Goal: Task Accomplishment & Management: Manage account settings

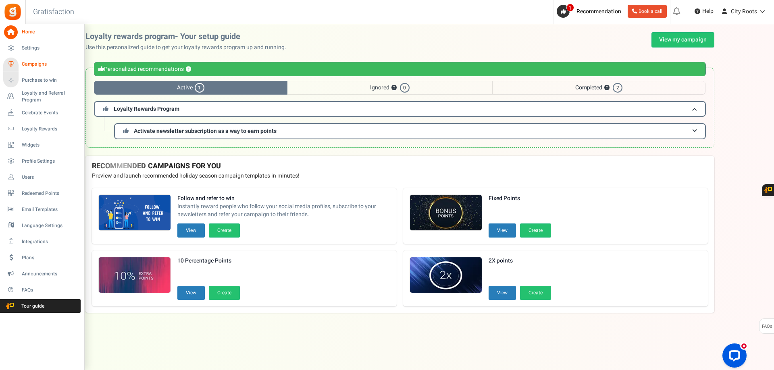
click at [35, 62] on span "Campaigns" at bounding box center [50, 64] width 56 height 7
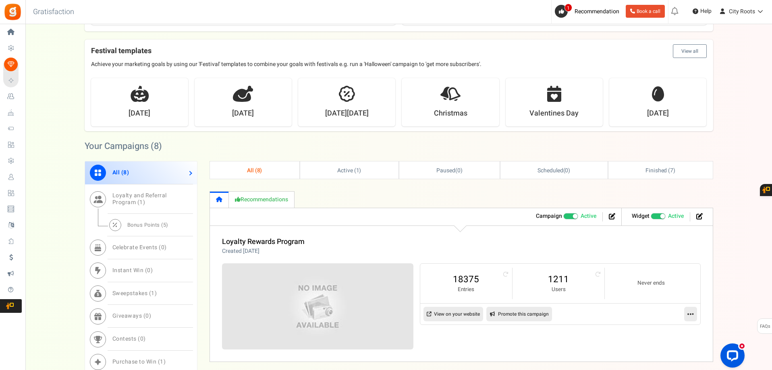
scroll to position [242, 0]
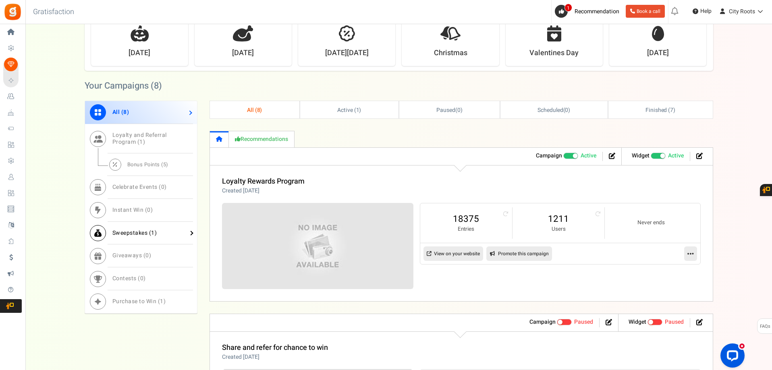
click at [129, 235] on span "Sweepstakes ( 1 )" at bounding box center [134, 233] width 45 height 8
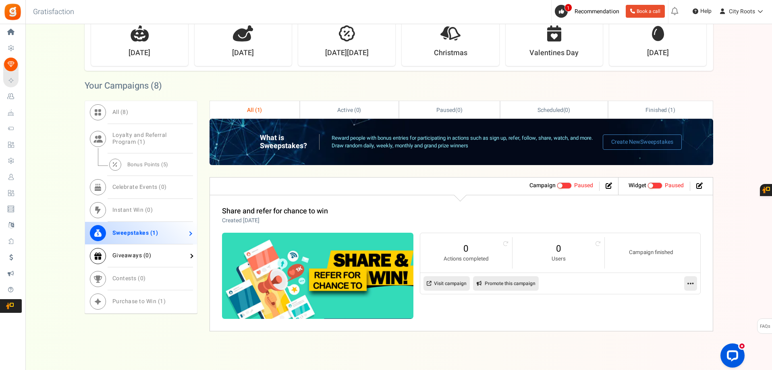
click at [117, 255] on span "Giveaways ( 0 )" at bounding box center [131, 255] width 39 height 8
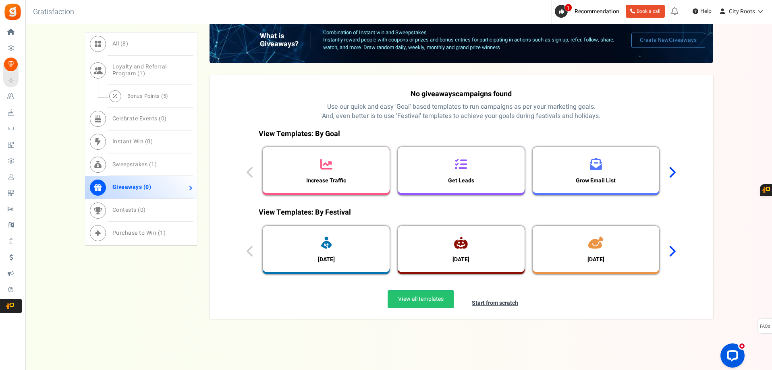
scroll to position [349, 0]
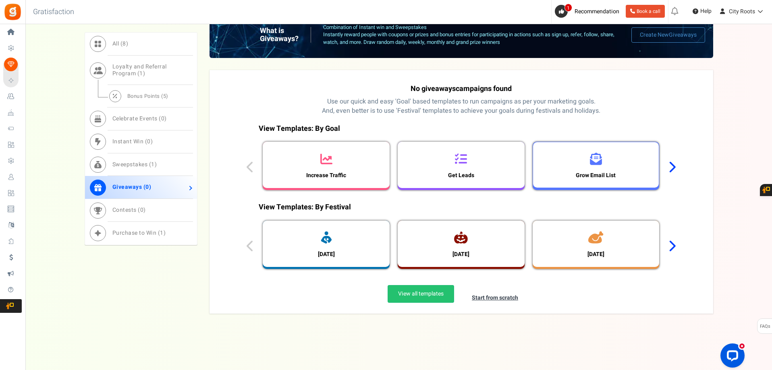
click at [591, 178] on h3 "Grow Email List" at bounding box center [596, 175] width 48 height 6
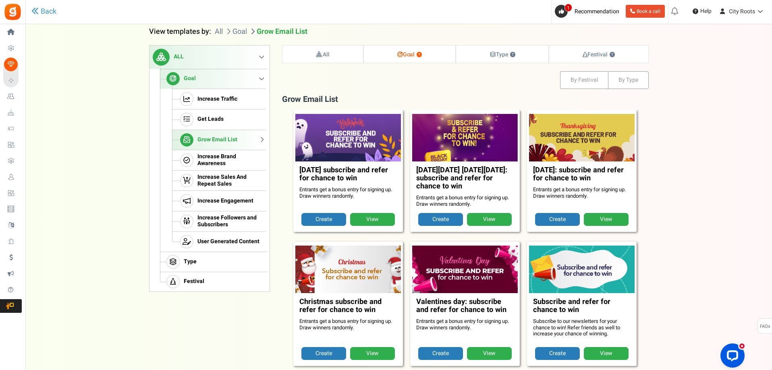
scroll to position [82, 0]
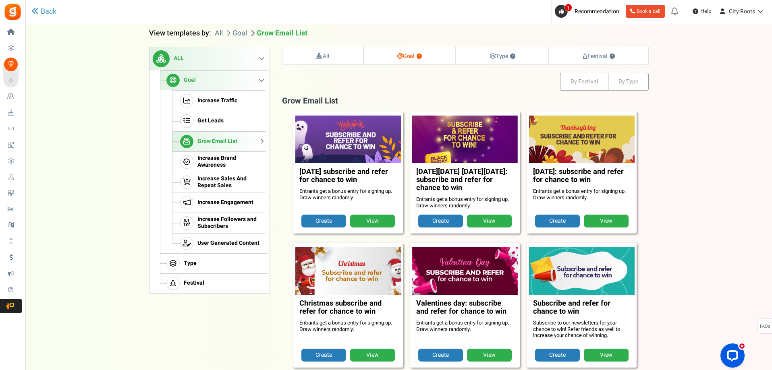
drag, startPoint x: 365, startPoint y: 197, endPoint x: 293, endPoint y: 190, distance: 71.7
click at [293, 190] on div "[DATE] subscribe and refer for chance to win Entrants get a bonus entry for sig…" at bounding box center [348, 173] width 110 height 122
click at [321, 183] on h3 "[DATE] subscribe and refer for chance to win" at bounding box center [348, 178] width 98 height 20
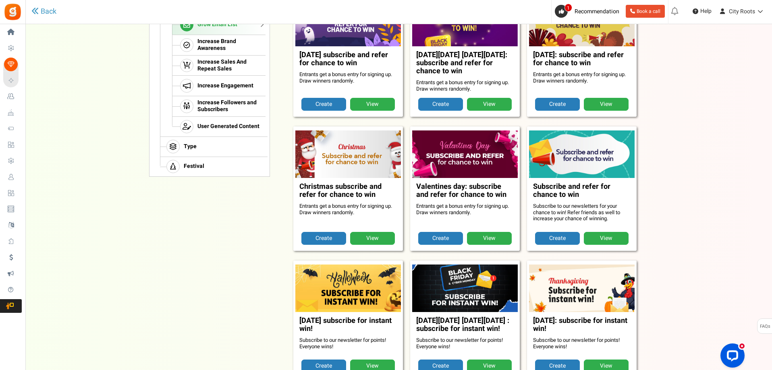
scroll to position [203, 0]
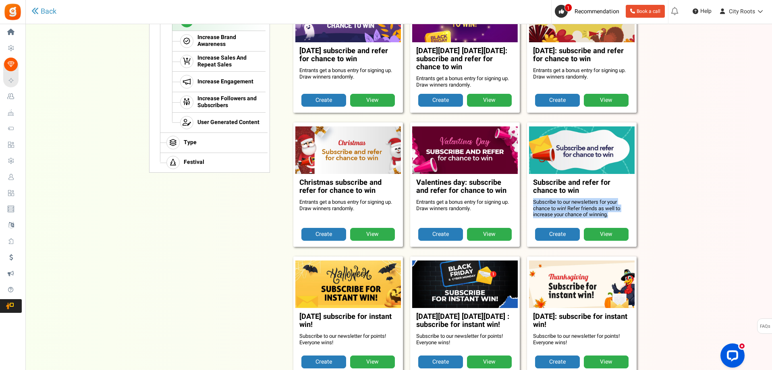
drag, startPoint x: 606, startPoint y: 214, endPoint x: 609, endPoint y: 197, distance: 17.6
click at [609, 197] on figcaption "Subscribe and refer for chance to win Subscribe to our newsletters for your cha…" at bounding box center [582, 201] width 106 height 54
click at [610, 196] on h3 "Subscribe and refer for chance to win" at bounding box center [582, 189] width 98 height 20
drag, startPoint x: 614, startPoint y: 215, endPoint x: 610, endPoint y: 193, distance: 22.5
click at [610, 193] on figcaption "Subscribe and refer for chance to win Subscribe to our newsletters for your cha…" at bounding box center [582, 201] width 106 height 54
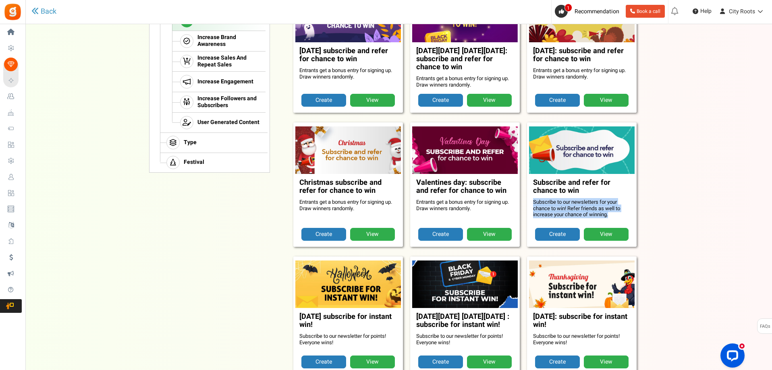
click at [610, 193] on h3 "Subscribe and refer for chance to win" at bounding box center [582, 189] width 98 height 20
click at [595, 229] on link "View" at bounding box center [606, 234] width 45 height 13
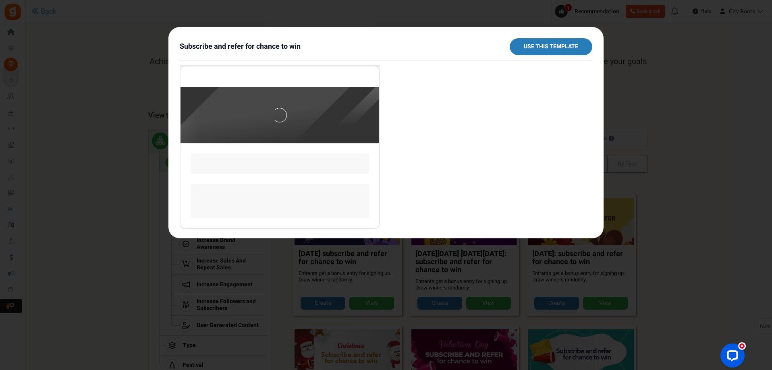
scroll to position [0, 0]
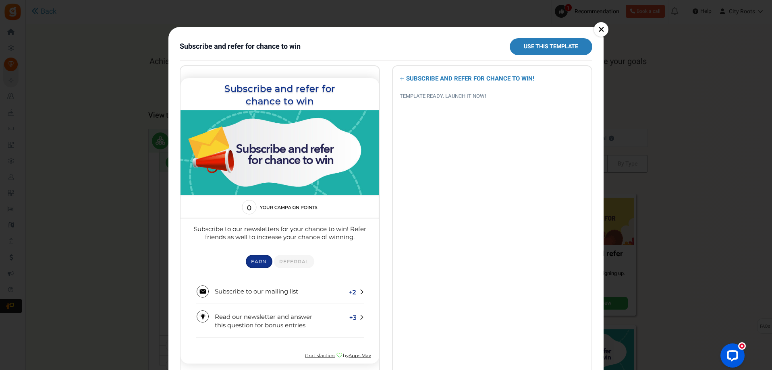
click at [330, 233] on p "Subscribe to our newsletters for your chance to win! Refer friends as well to i…" at bounding box center [280, 233] width 181 height 17
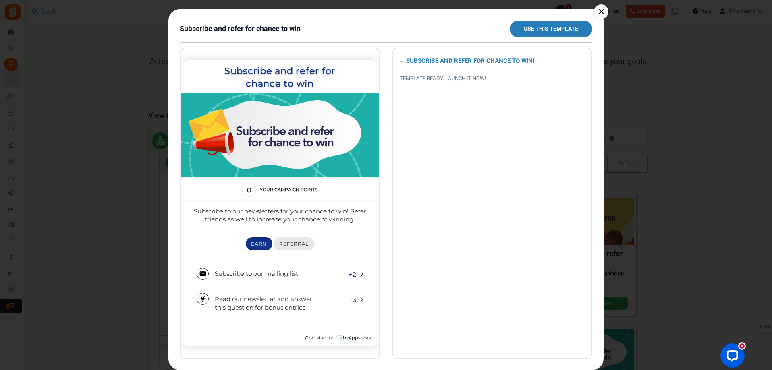
click at [298, 224] on section "0 Your campaign points 0 Your entries Subscribe to our newsletters for your cha…" at bounding box center [280, 248] width 199 height 143
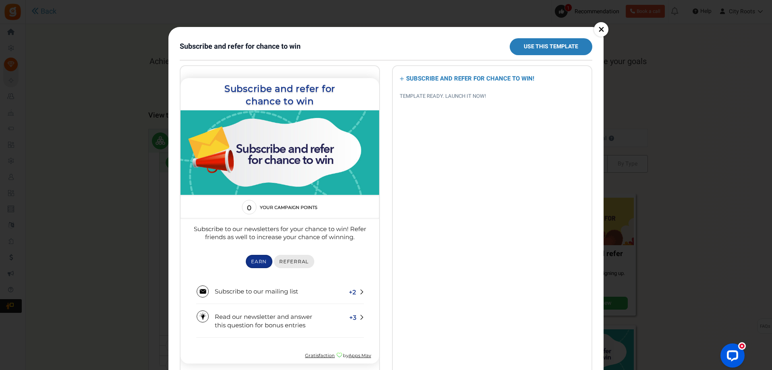
click at [287, 258] on link "Referral" at bounding box center [294, 261] width 40 height 13
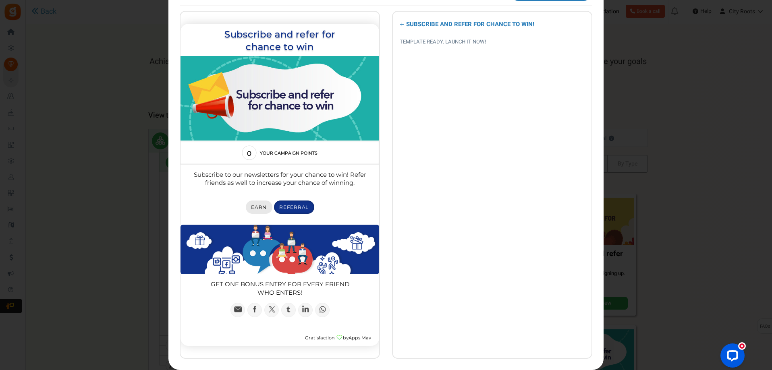
scroll to position [54, 0]
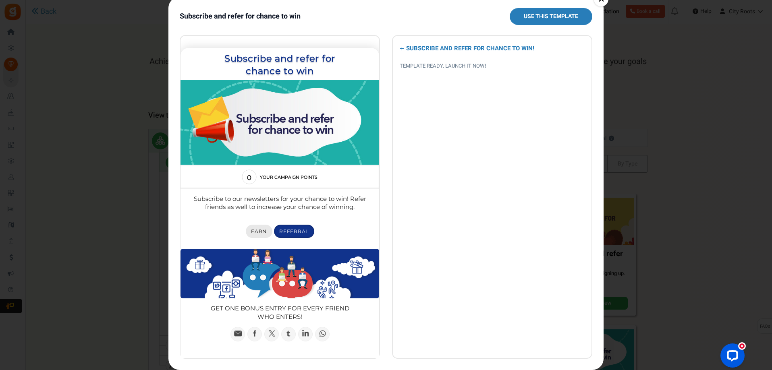
drag, startPoint x: 264, startPoint y: 232, endPoint x: 278, endPoint y: 180, distance: 53.6
click at [264, 232] on span "Earn" at bounding box center [259, 232] width 16 height 6
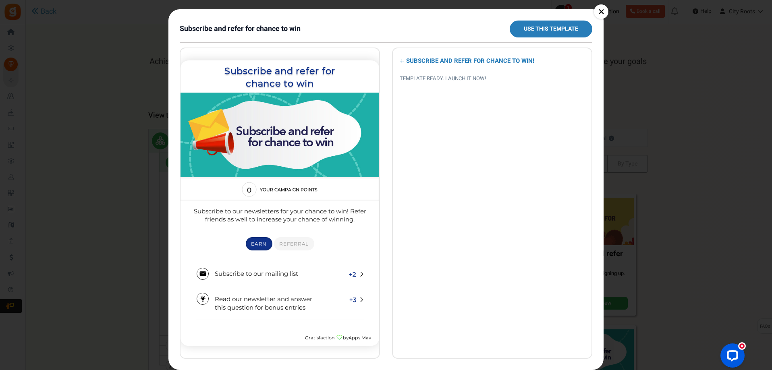
scroll to position [0, 0]
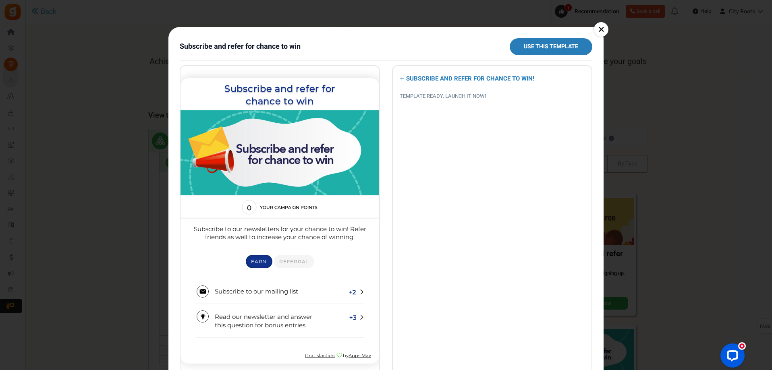
click at [602, 31] on link "×" at bounding box center [601, 29] width 15 height 15
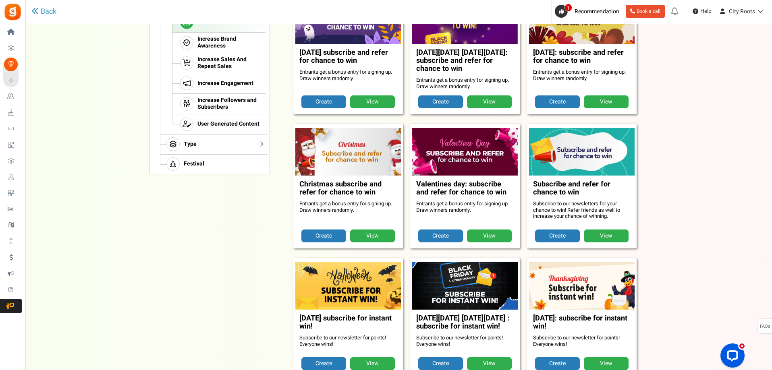
click at [225, 147] on link "Type" at bounding box center [213, 144] width 106 height 20
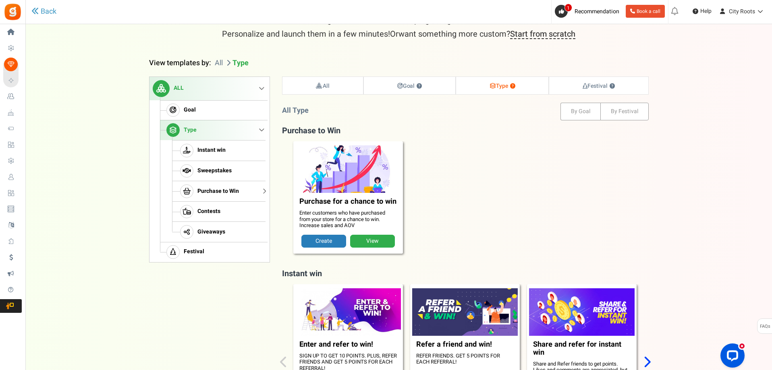
scroll to position [40, 0]
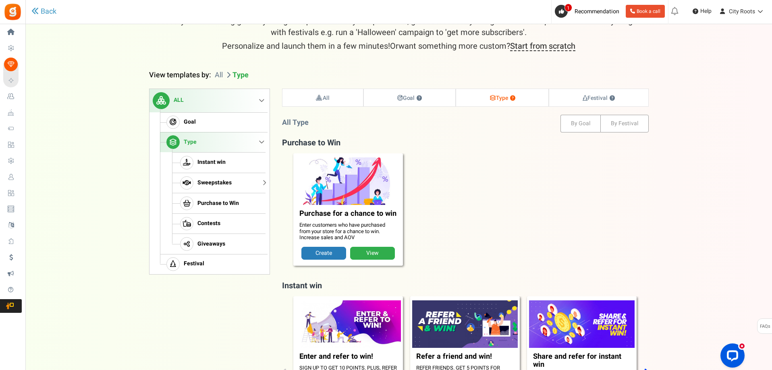
click at [226, 185] on span "Sweepstakes" at bounding box center [214, 183] width 34 height 7
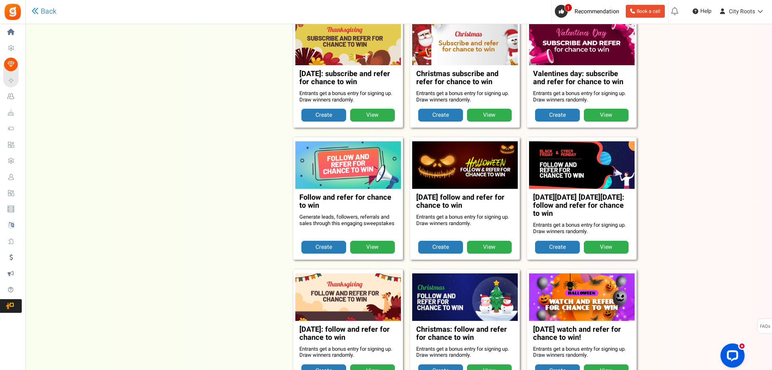
scroll to position [324, 0]
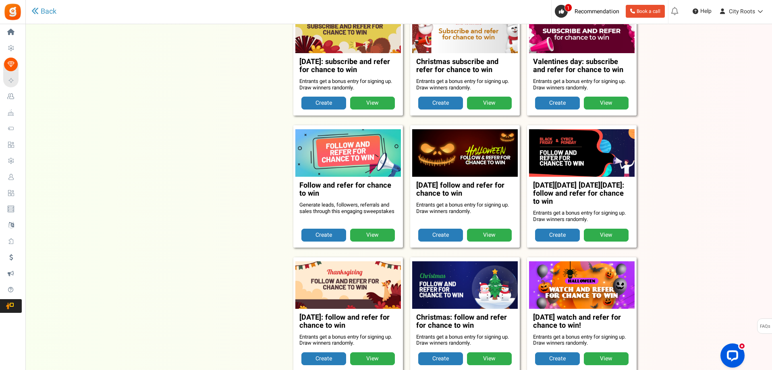
click at [367, 235] on link "View" at bounding box center [372, 235] width 45 height 13
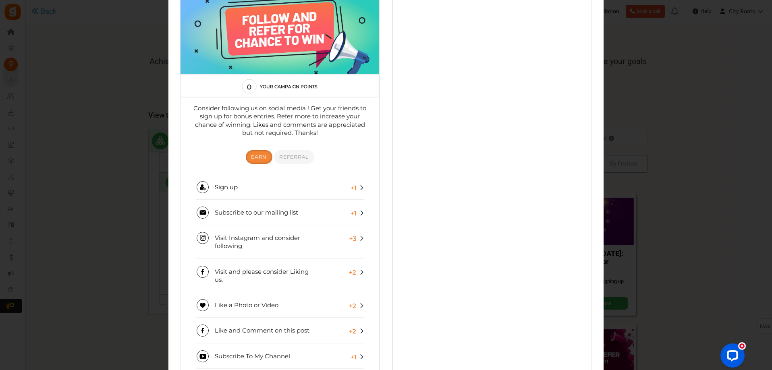
scroll to position [0, 0]
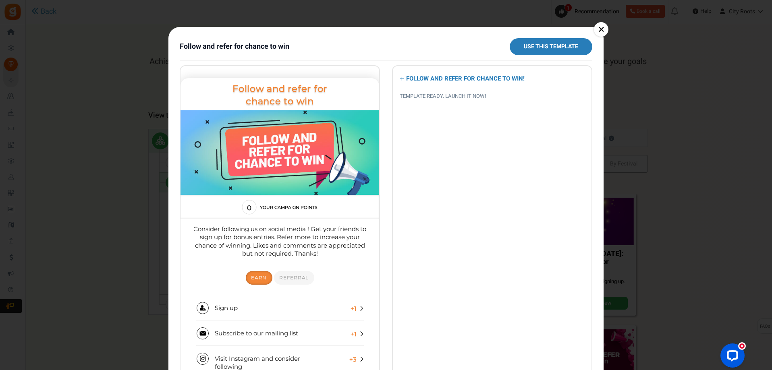
click at [601, 29] on link "×" at bounding box center [601, 29] width 15 height 15
